Goal: Find specific page/section: Find specific page/section

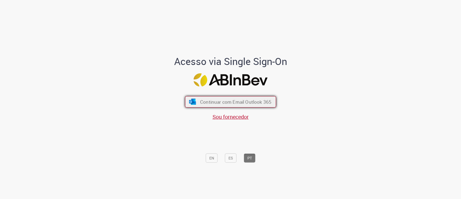
click at [192, 99] on img "submit" at bounding box center [193, 102] width 8 height 6
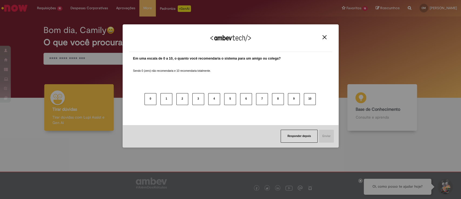
click at [326, 37] on img "Close" at bounding box center [325, 37] width 4 height 4
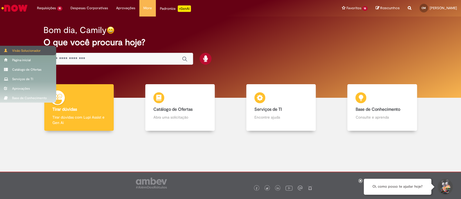
click at [0, 49] on div "Visão Solucionador" at bounding box center [28, 50] width 56 height 9
